Goal: Task Accomplishment & Management: Complete application form

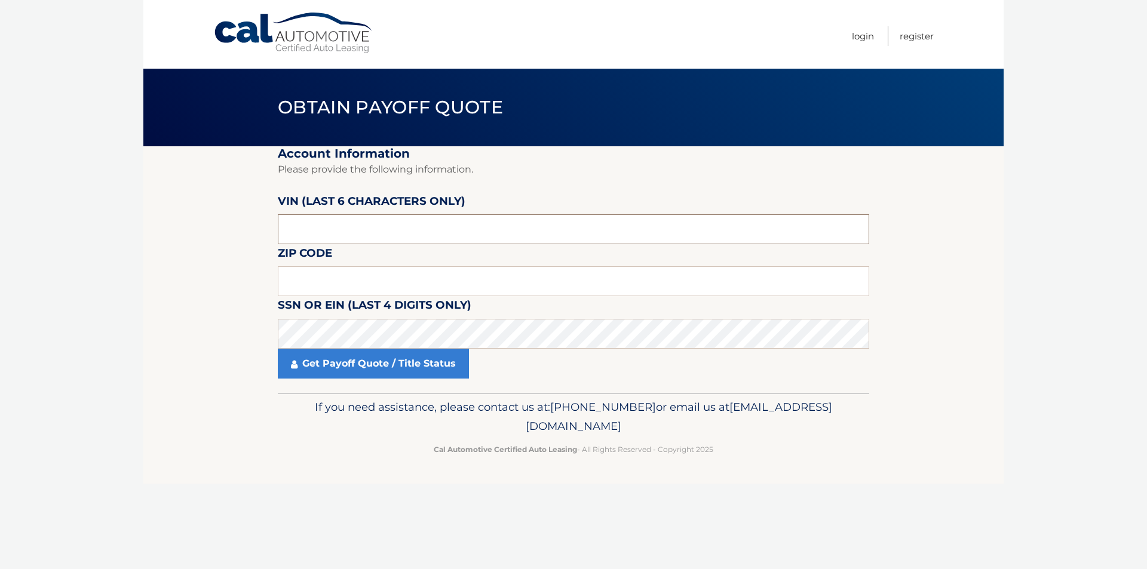
drag, startPoint x: 326, startPoint y: 226, endPoint x: 249, endPoint y: 231, distance: 77.8
click at [249, 231] on section "Account Information Please provide the following information. [PERSON_NAME] (la…" at bounding box center [573, 269] width 860 height 247
drag, startPoint x: 333, startPoint y: 229, endPoint x: 228, endPoint y: 223, distance: 104.7
click at [232, 229] on section "Account Information Please provide the following information. [PERSON_NAME] (la…" at bounding box center [573, 269] width 860 height 247
type input "026393"
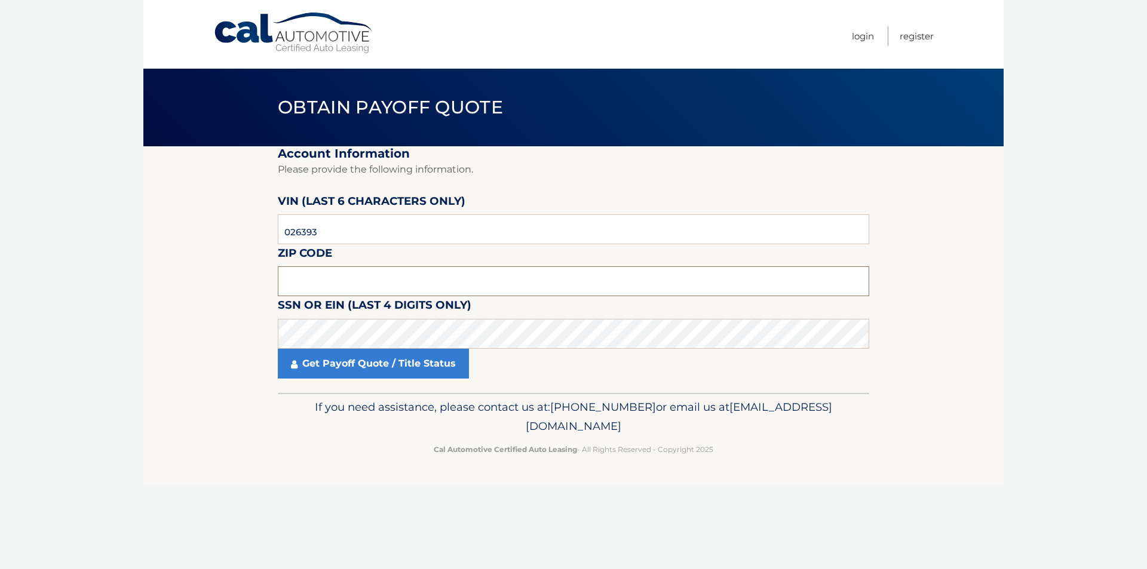
click at [301, 284] on input "text" at bounding box center [573, 281] width 591 height 30
click at [365, 274] on input "text" at bounding box center [573, 281] width 591 height 30
type input "08816"
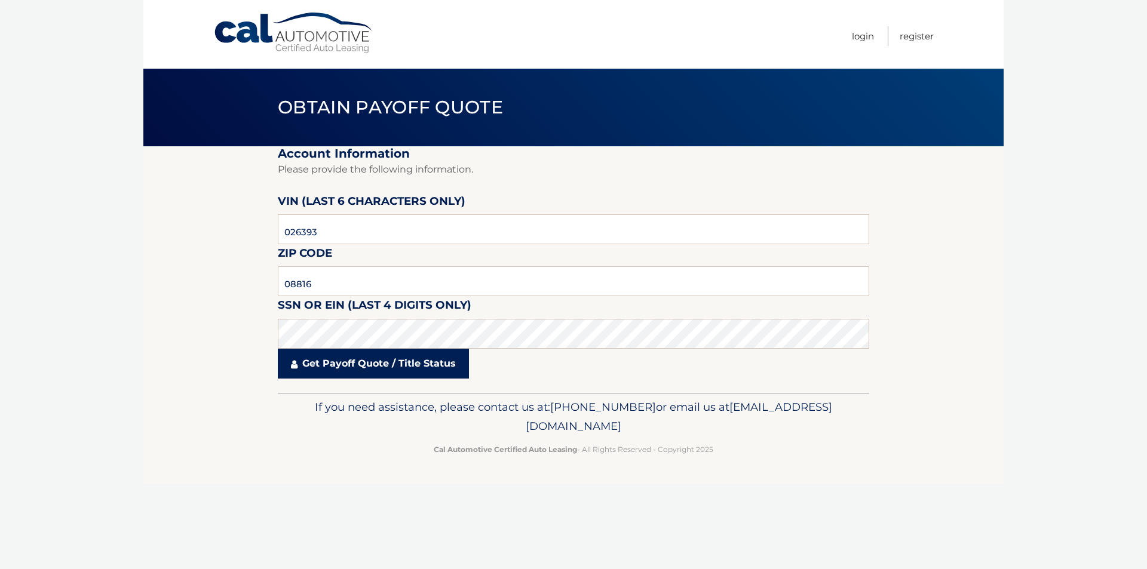
drag, startPoint x: 354, startPoint y: 363, endPoint x: 358, endPoint y: 367, distance: 6.8
click at [354, 362] on link "Get Payoff Quote / Title Status" at bounding box center [373, 364] width 191 height 30
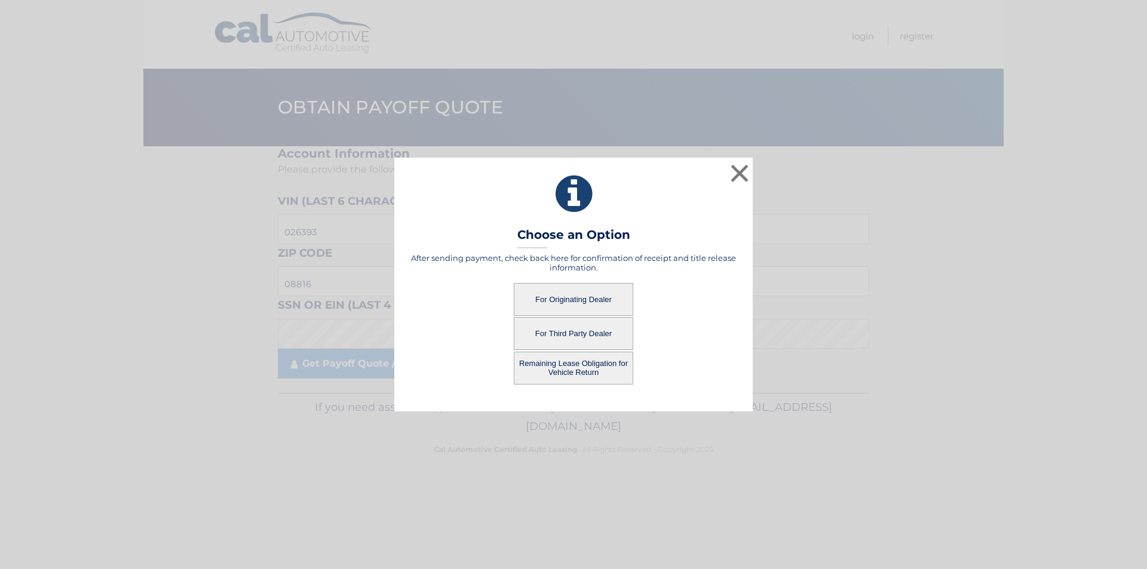
click at [592, 299] on button "For Originating Dealer" at bounding box center [573, 299] width 119 height 33
click at [562, 300] on button "For Originating Dealer" at bounding box center [573, 299] width 119 height 33
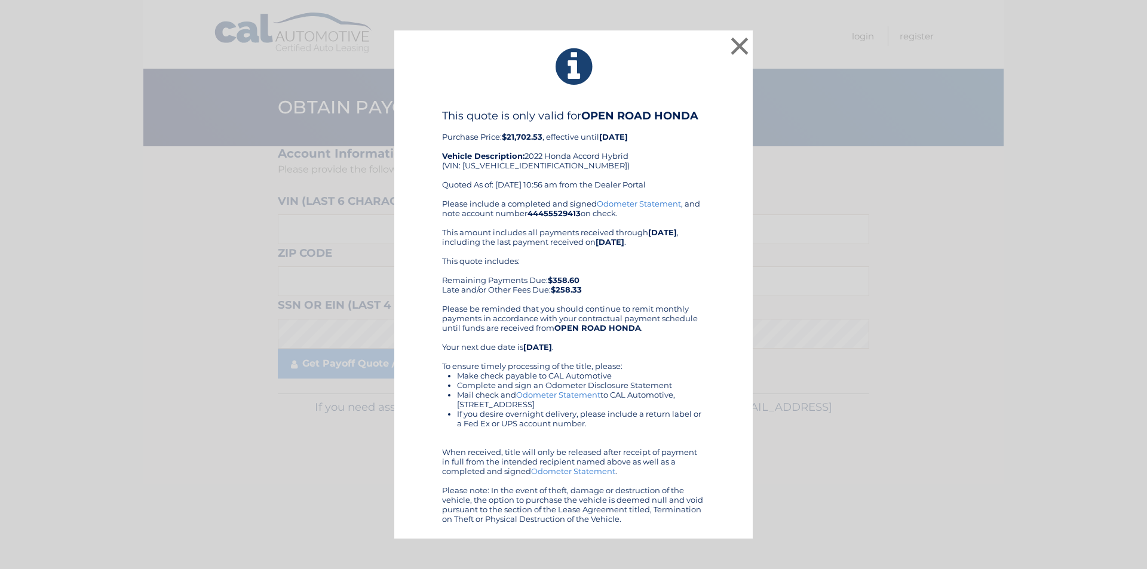
click at [632, 204] on link "Odometer Statement" at bounding box center [639, 204] width 84 height 10
click at [735, 48] on button "×" at bounding box center [740, 46] width 24 height 24
